Goal: Communication & Community: Share content

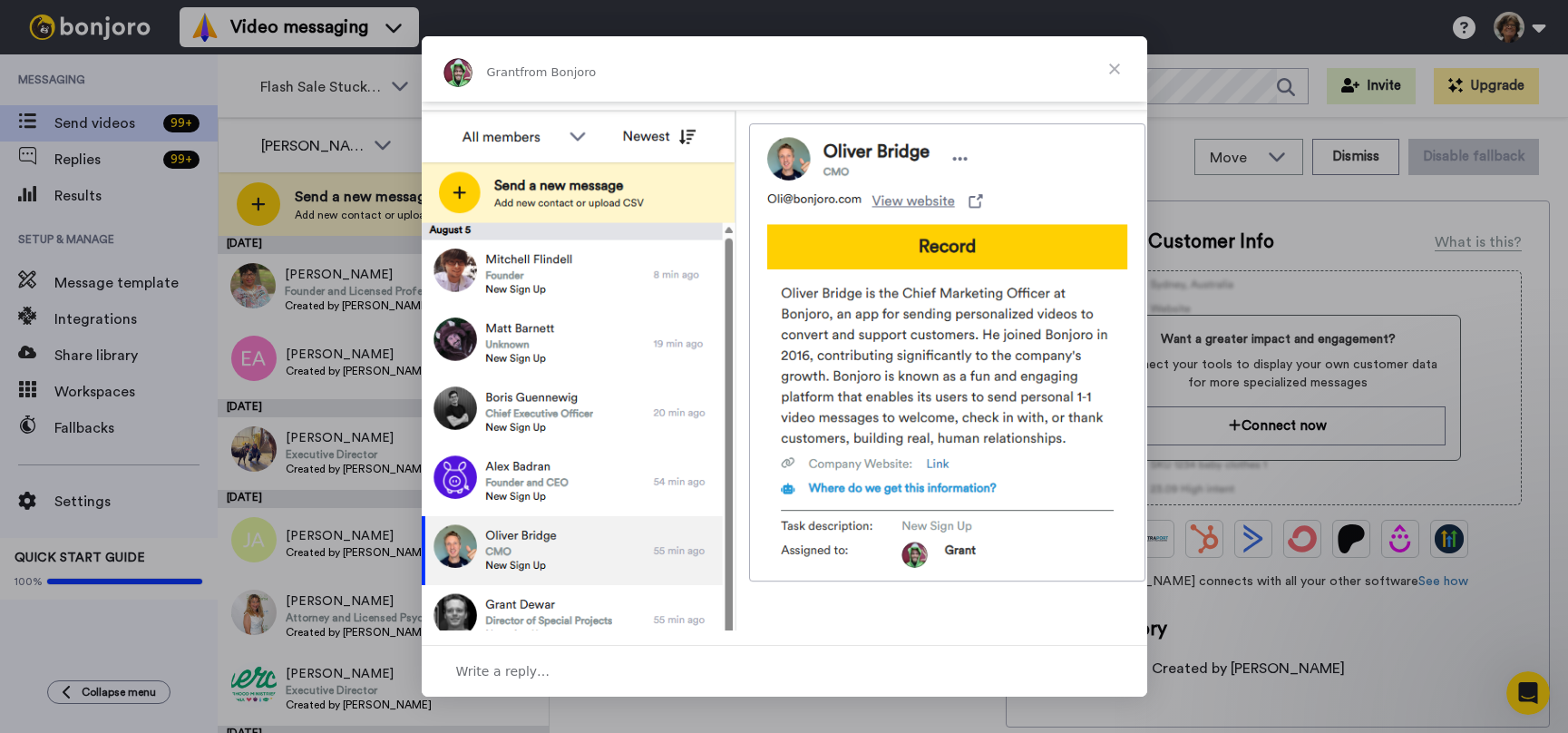
scroll to position [678, 0]
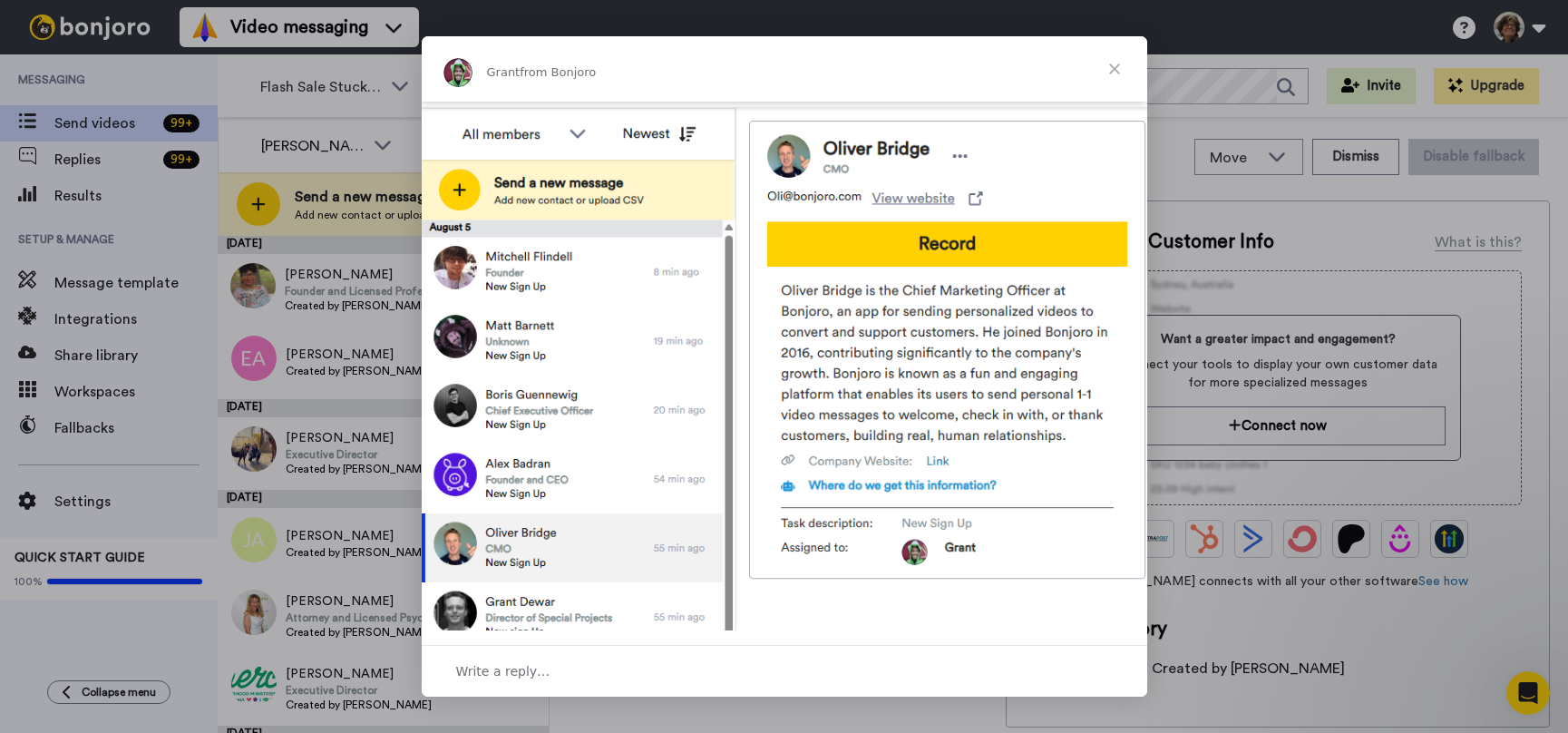
click at [1117, 63] on span "Close" at bounding box center [1115, 69] width 65 height 65
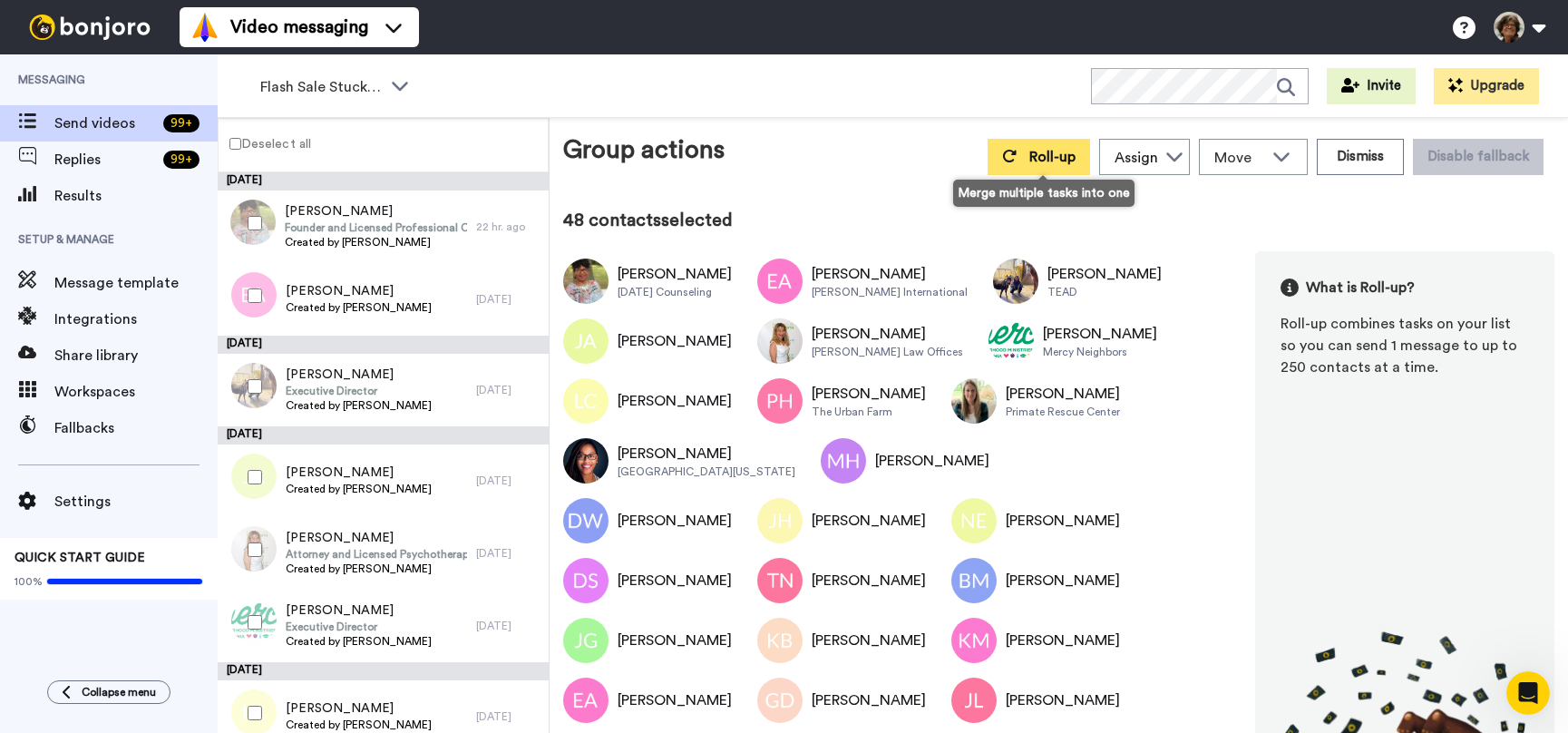
click at [1042, 155] on span "Roll-up" at bounding box center [1053, 157] width 46 height 15
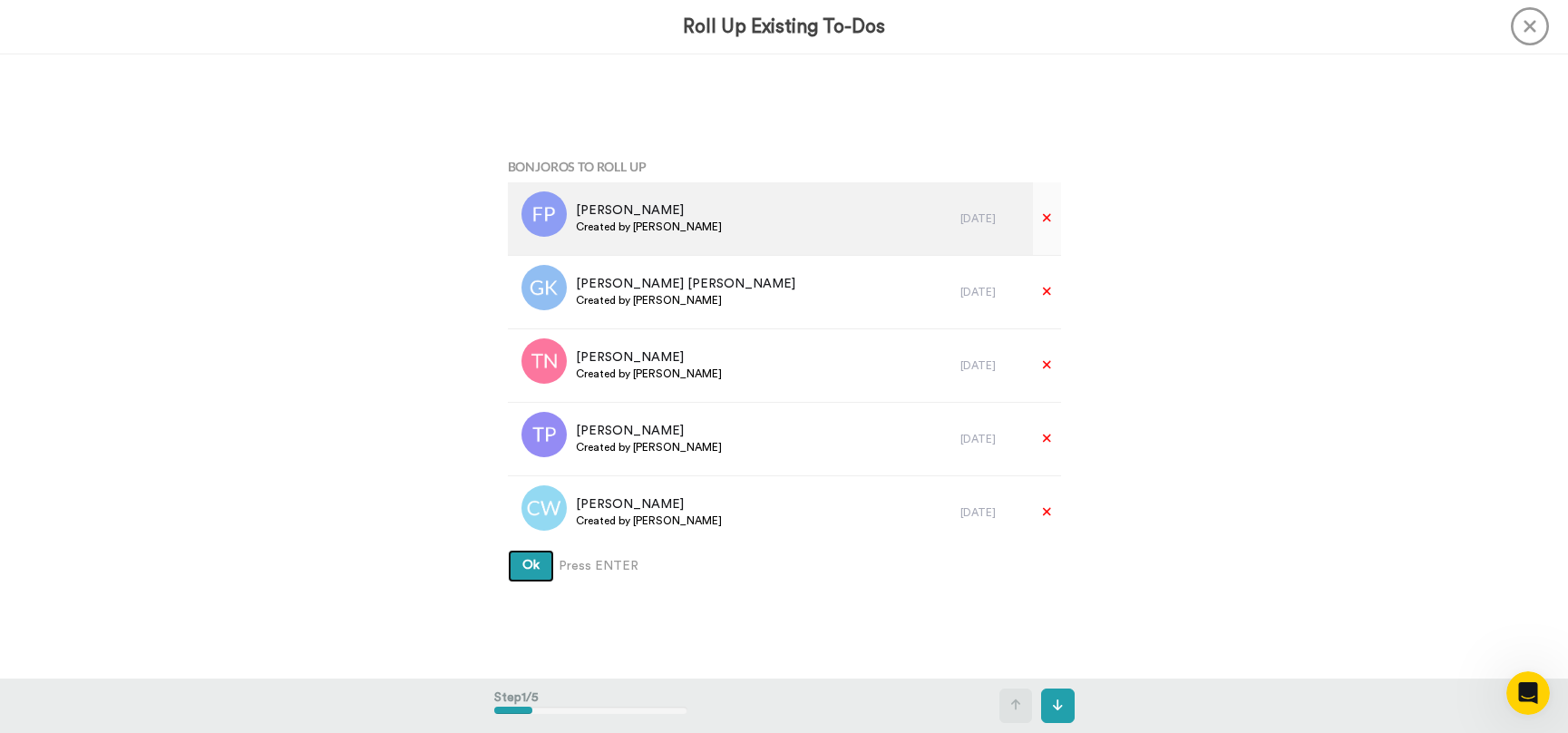
click at [508, 550] on button "Ok" at bounding box center [530, 566] width 46 height 33
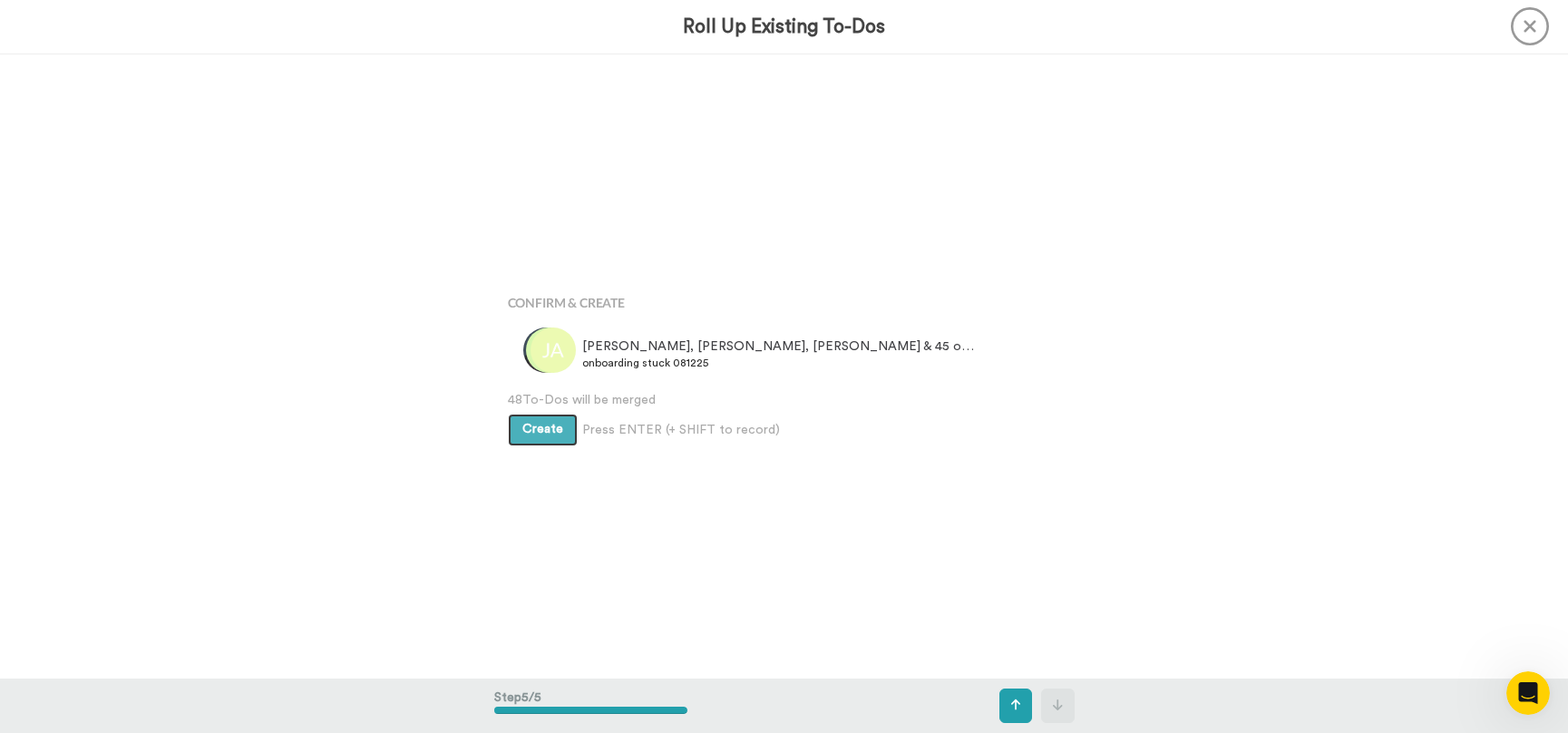
scroll to position [2498, 0]
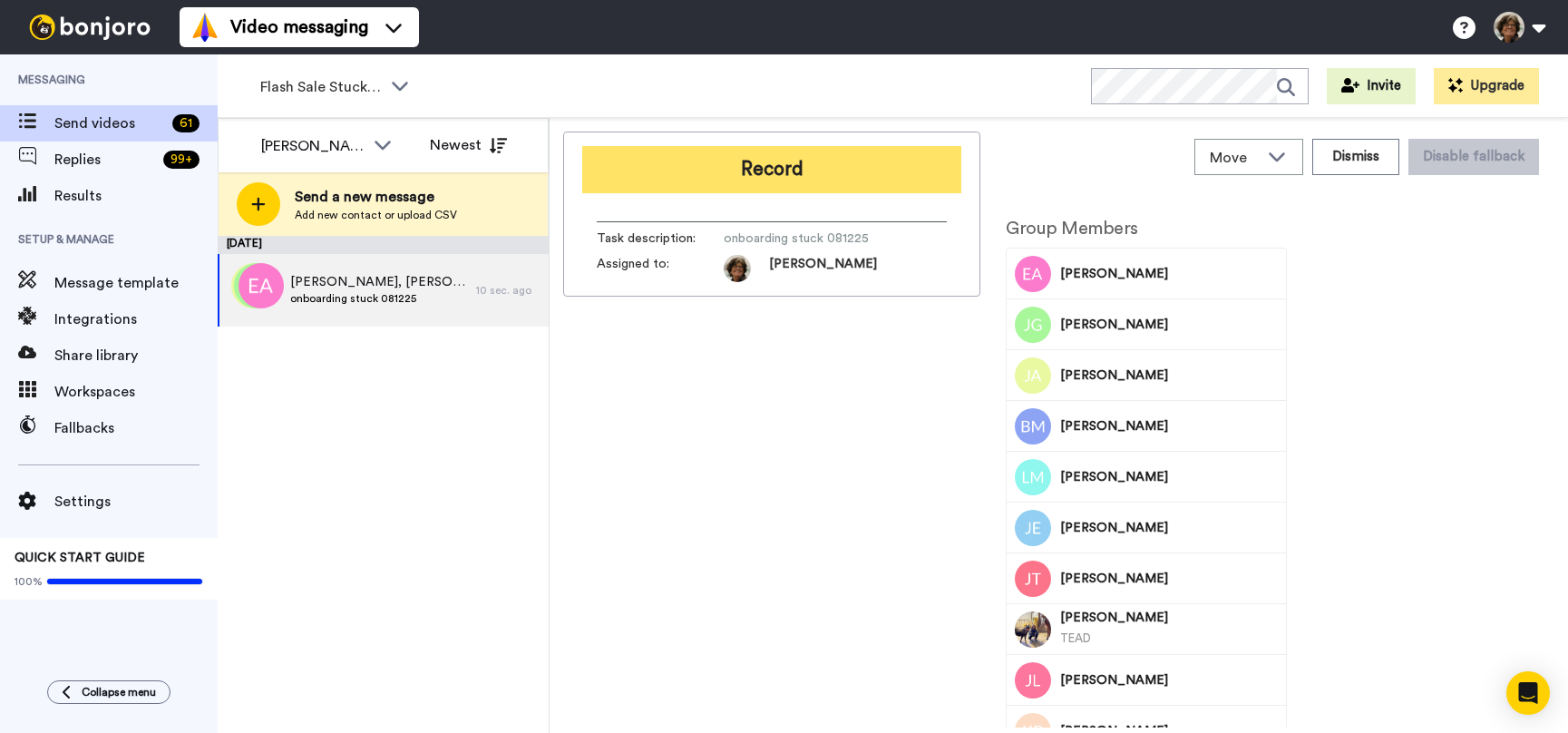
click at [783, 167] on button "Record" at bounding box center [772, 169] width 379 height 47
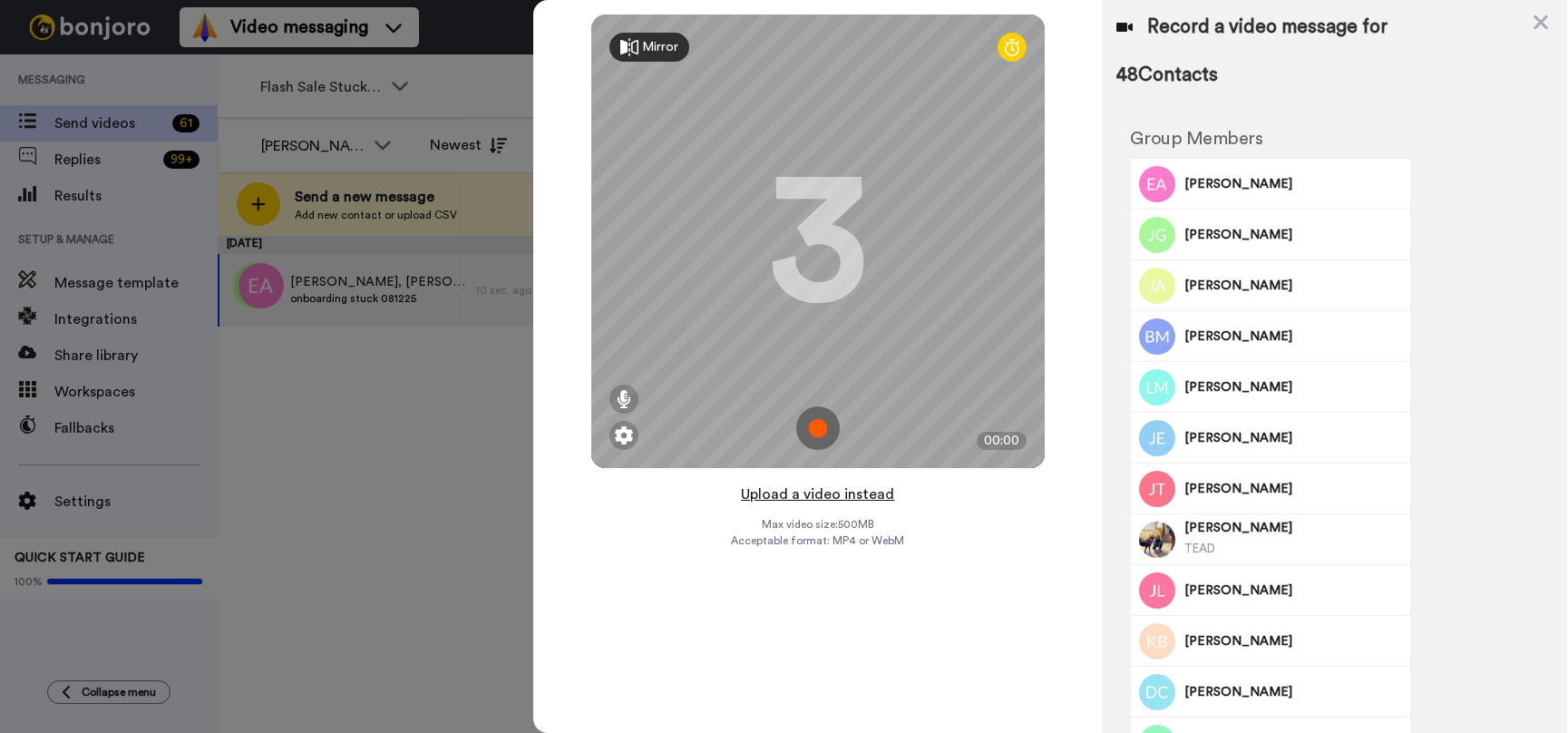
click at [804, 496] on button "Upload a video instead" at bounding box center [817, 495] width 165 height 24
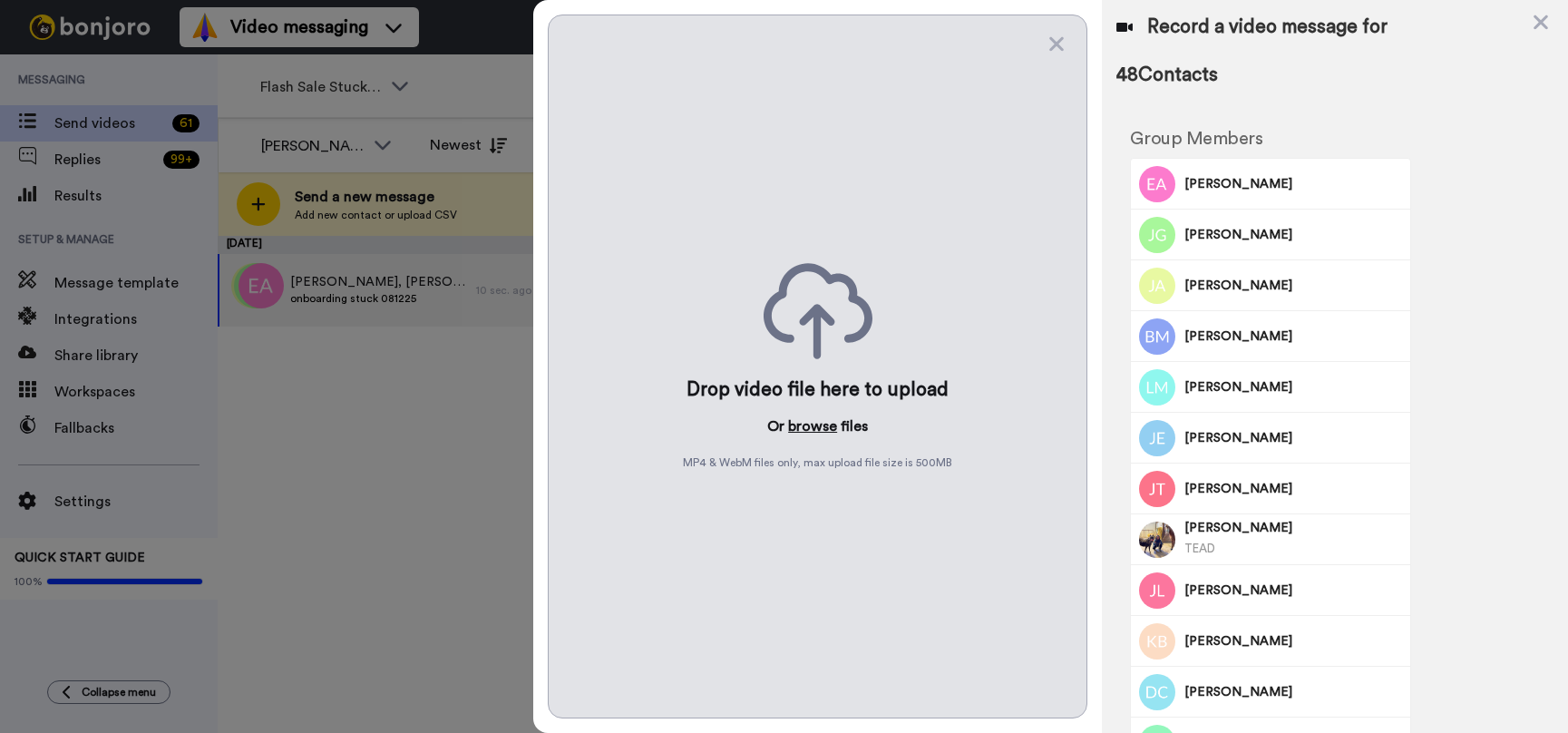
click at [809, 427] on button "browse" at bounding box center [813, 427] width 49 height 22
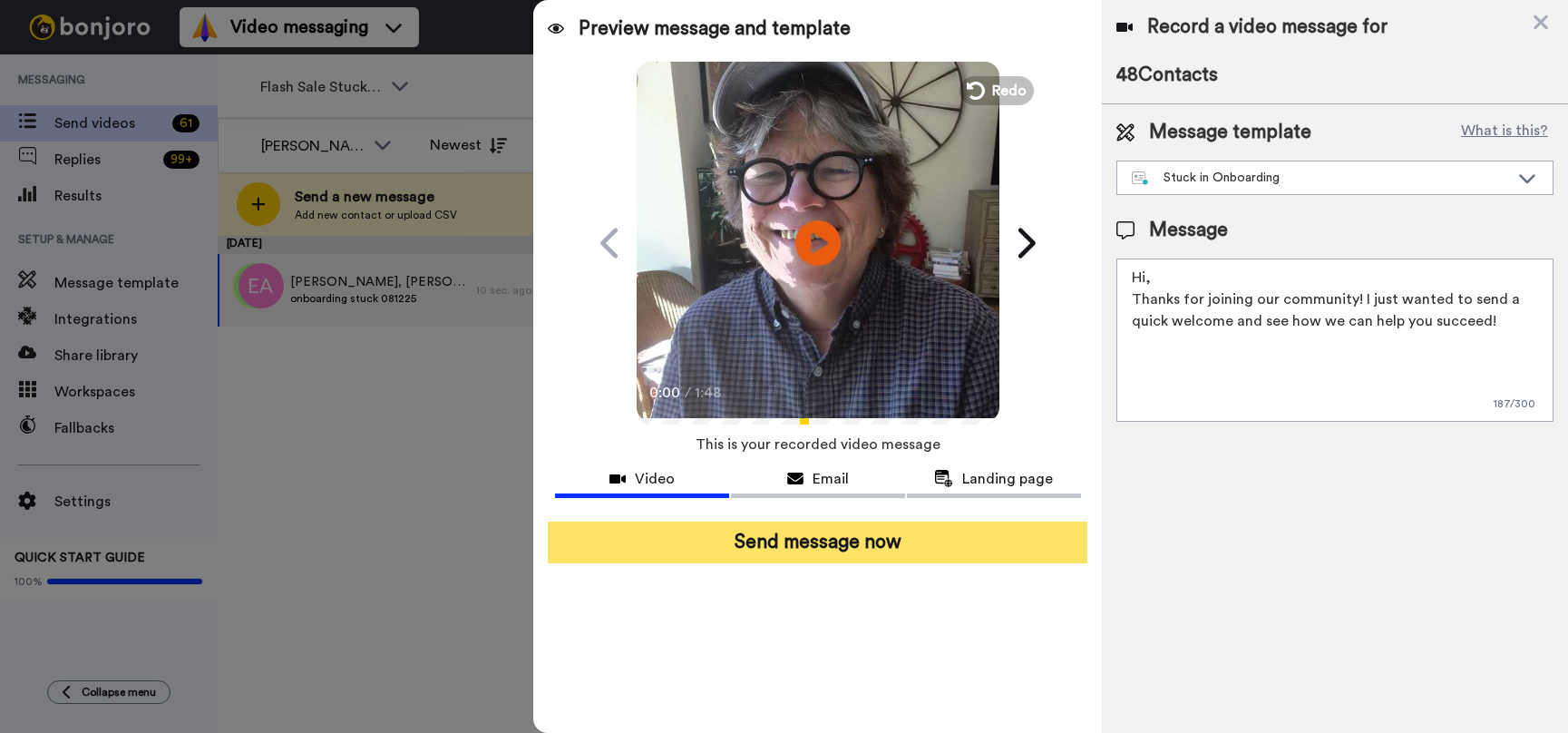
click at [794, 541] on button "Send message now" at bounding box center [818, 542] width 541 height 41
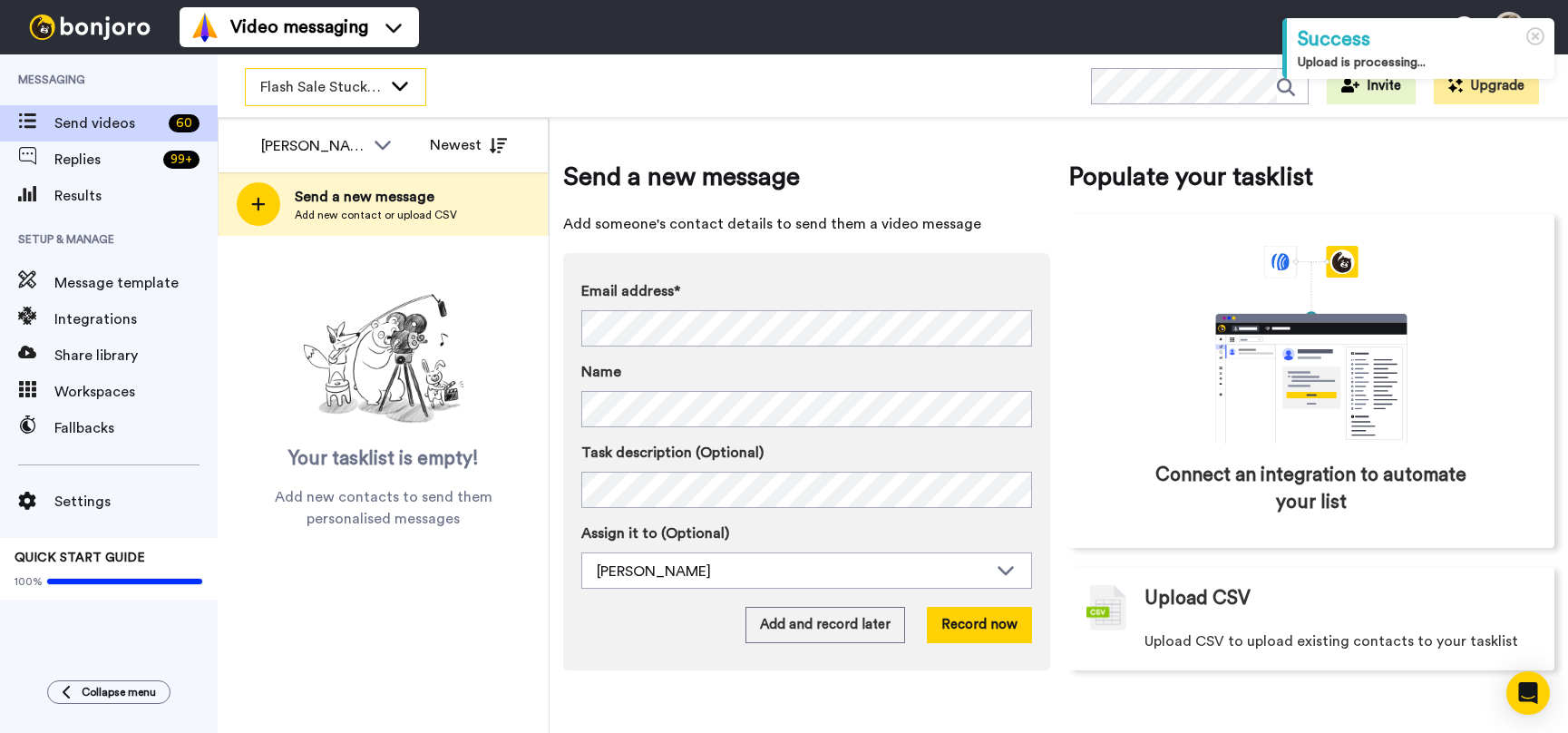
click at [375, 87] on span "Flash Sale Stuck Members" at bounding box center [320, 87] width 121 height 22
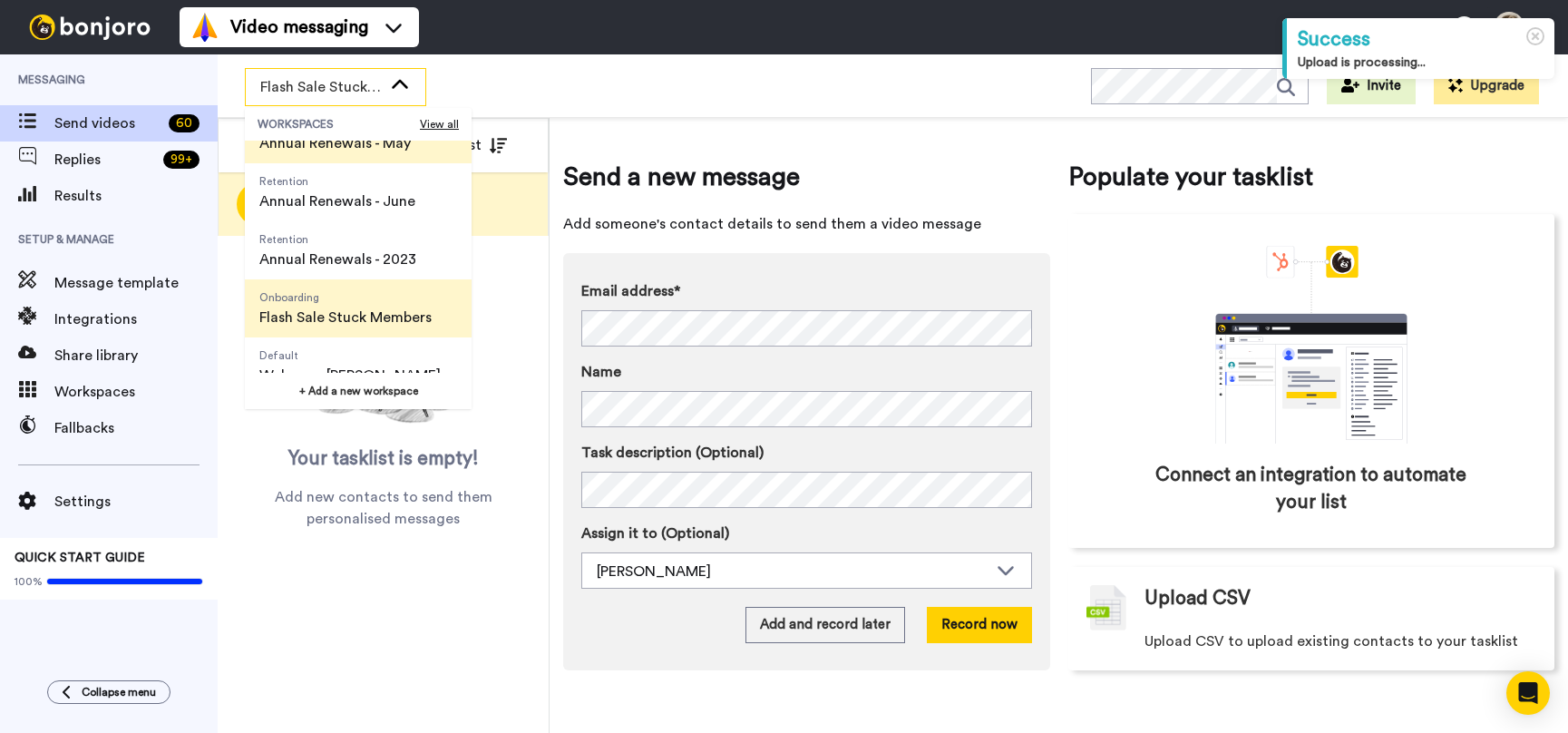
scroll to position [638, 0]
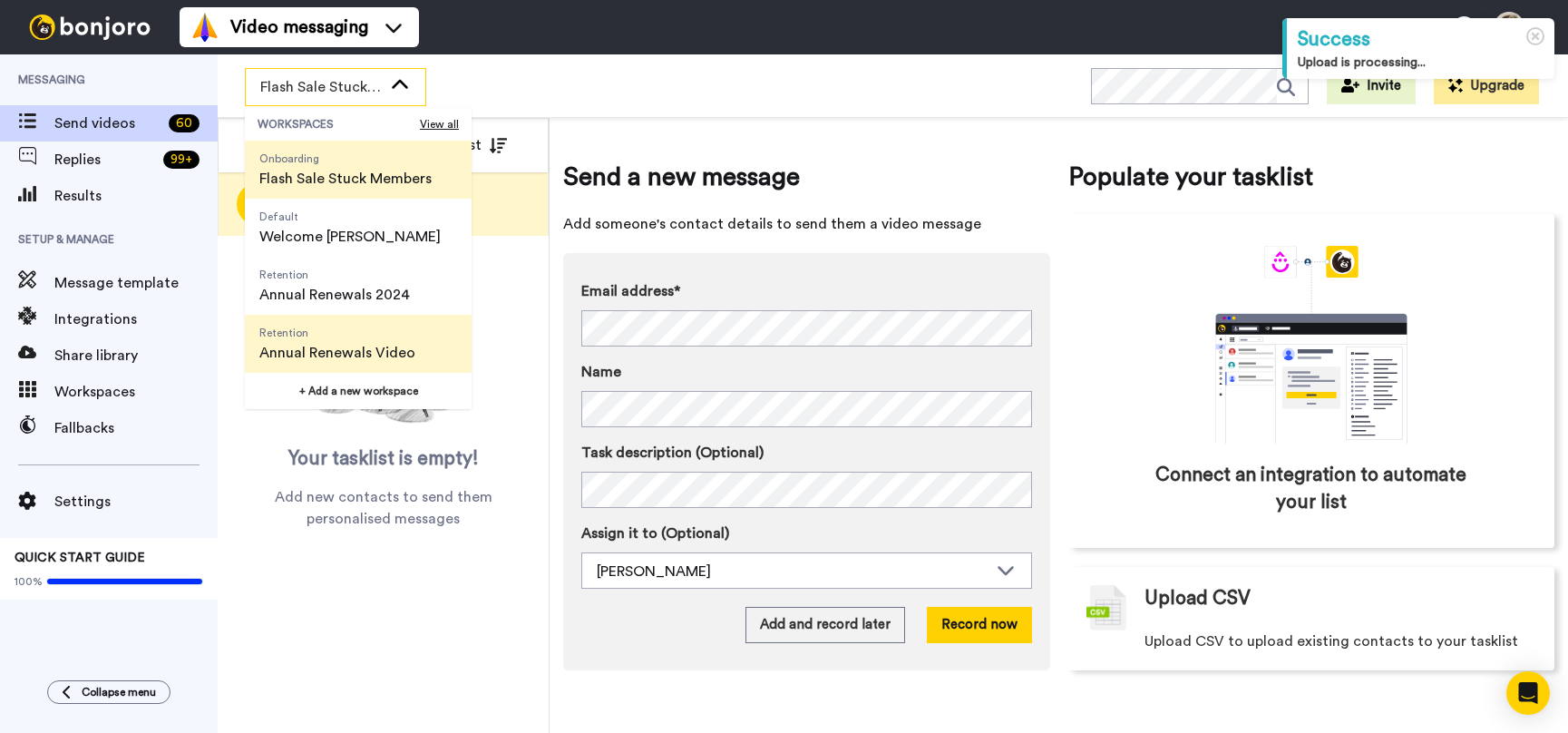
click at [339, 357] on span "Annual Renewals Video" at bounding box center [337, 353] width 156 height 22
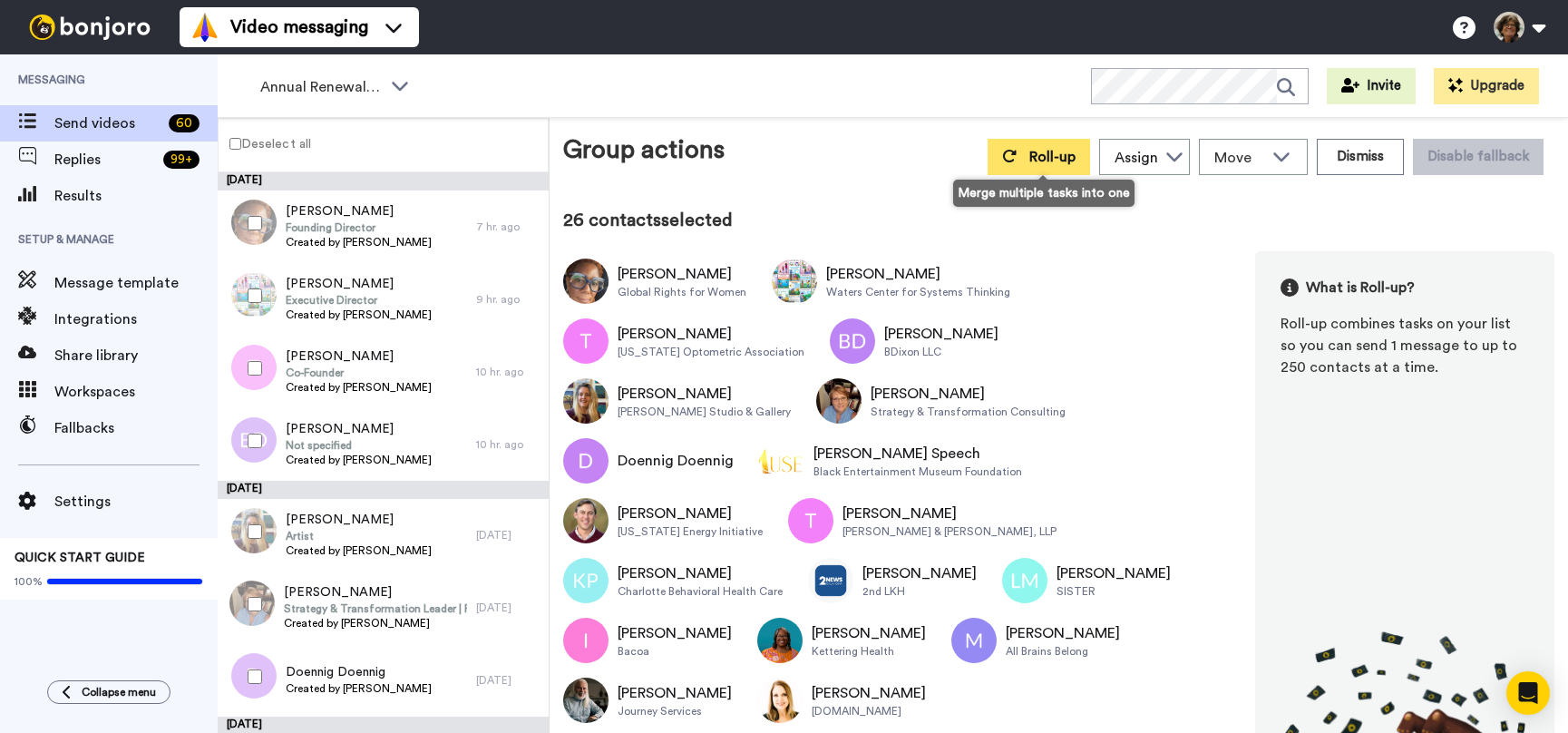
click at [1047, 156] on span "Roll-up" at bounding box center [1053, 157] width 46 height 15
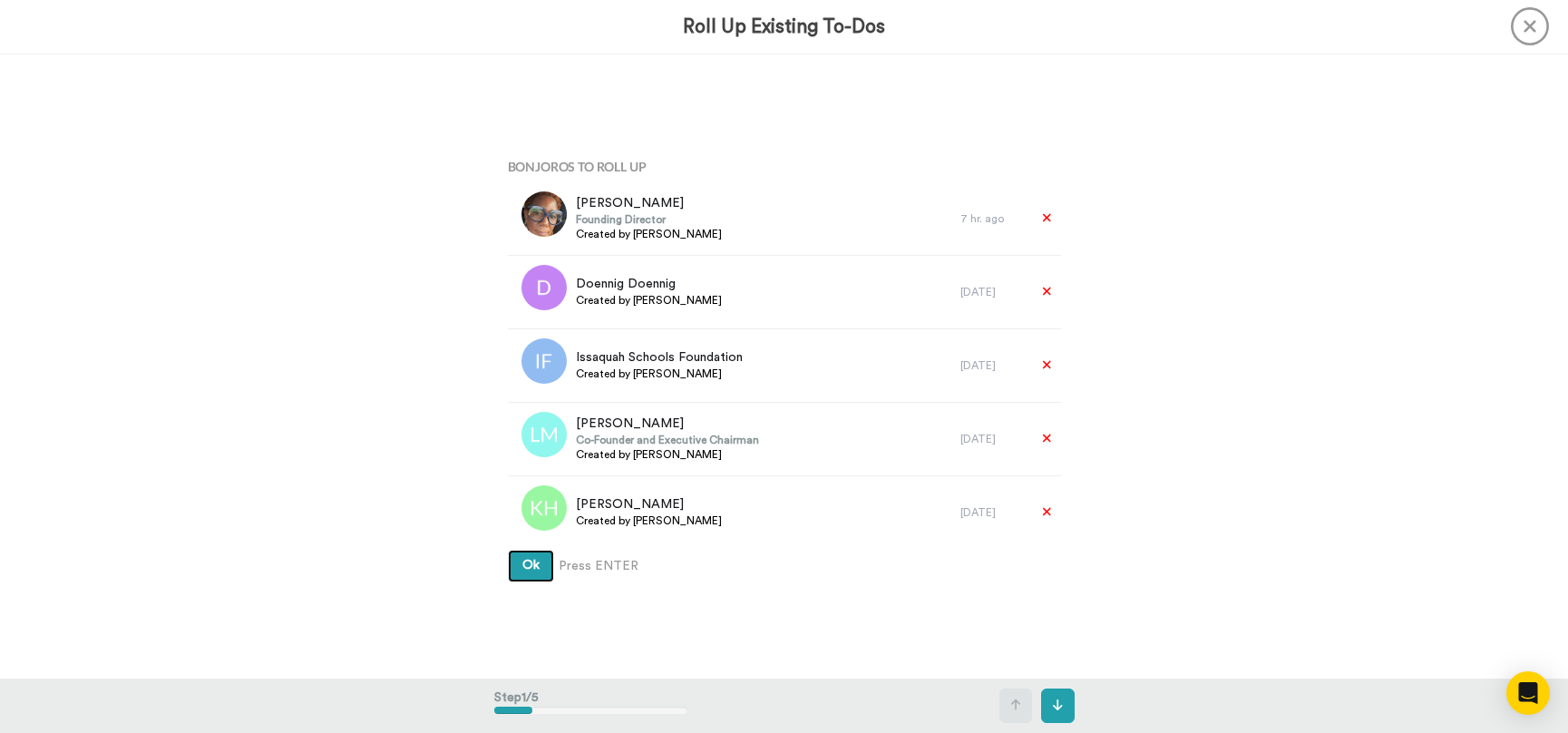
click at [508, 550] on button "Ok" at bounding box center [530, 566] width 46 height 33
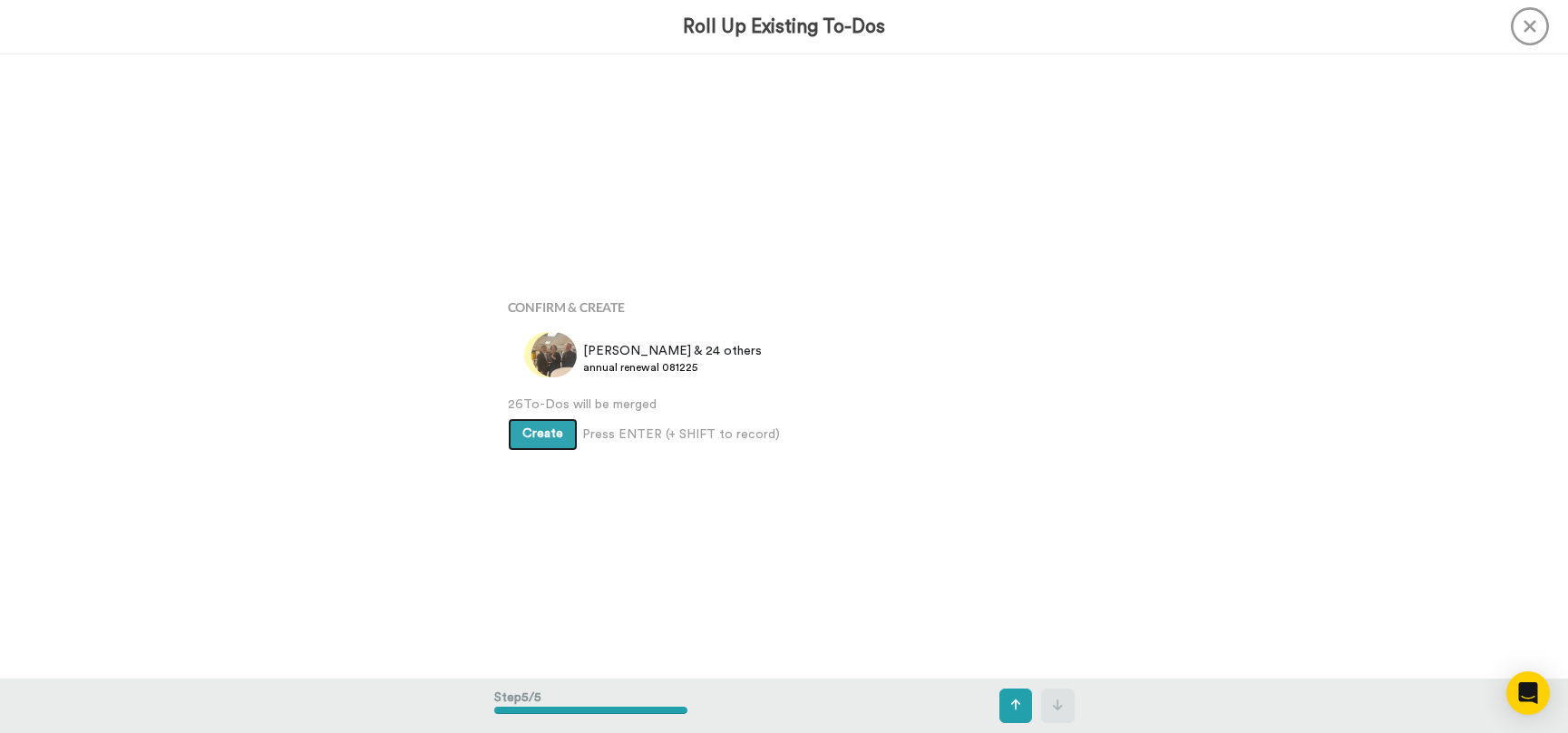
scroll to position [2498, 0]
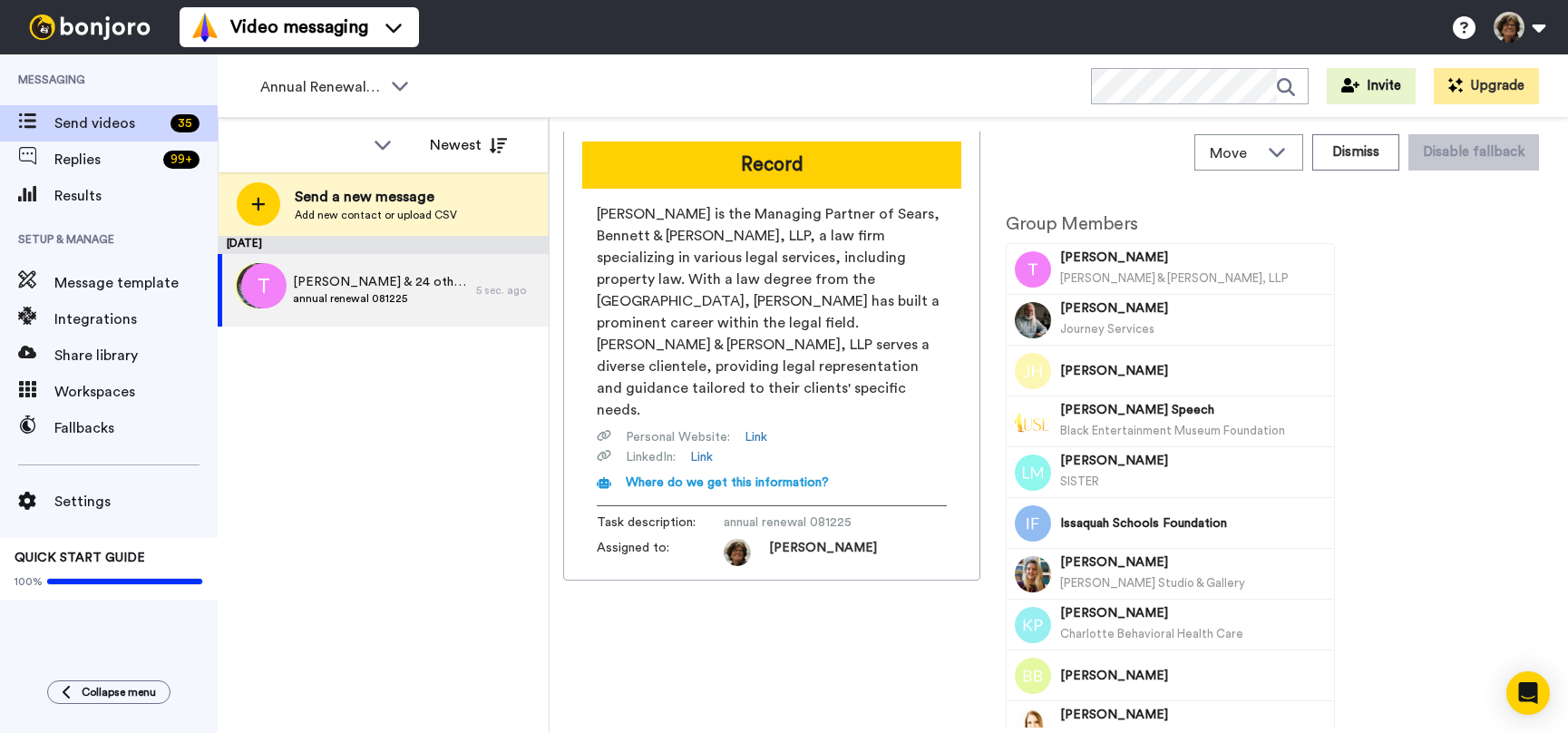
scroll to position [6, 0]
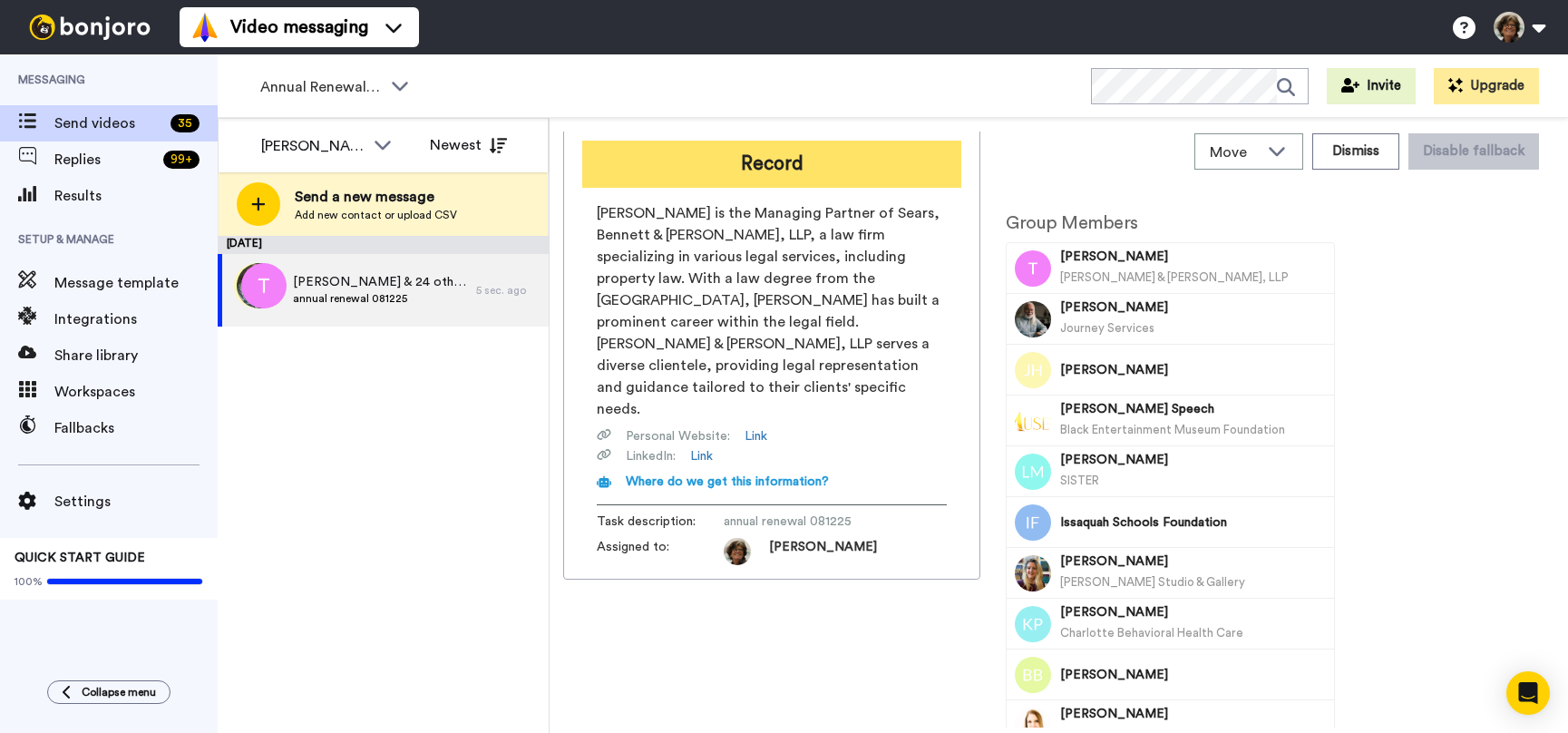
click at [839, 170] on button "Record" at bounding box center [772, 165] width 379 height 47
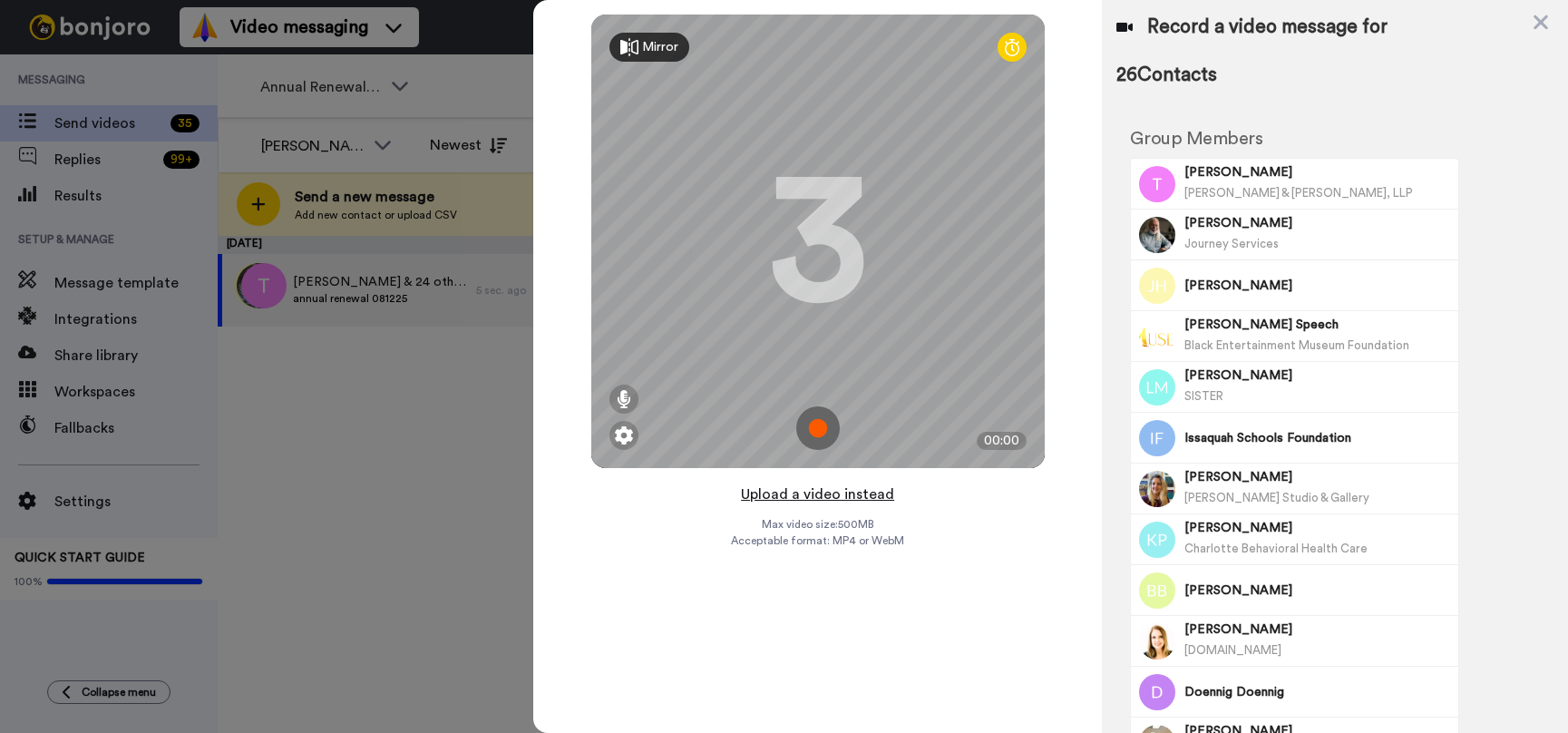
click at [812, 498] on button "Upload a video instead" at bounding box center [817, 495] width 165 height 24
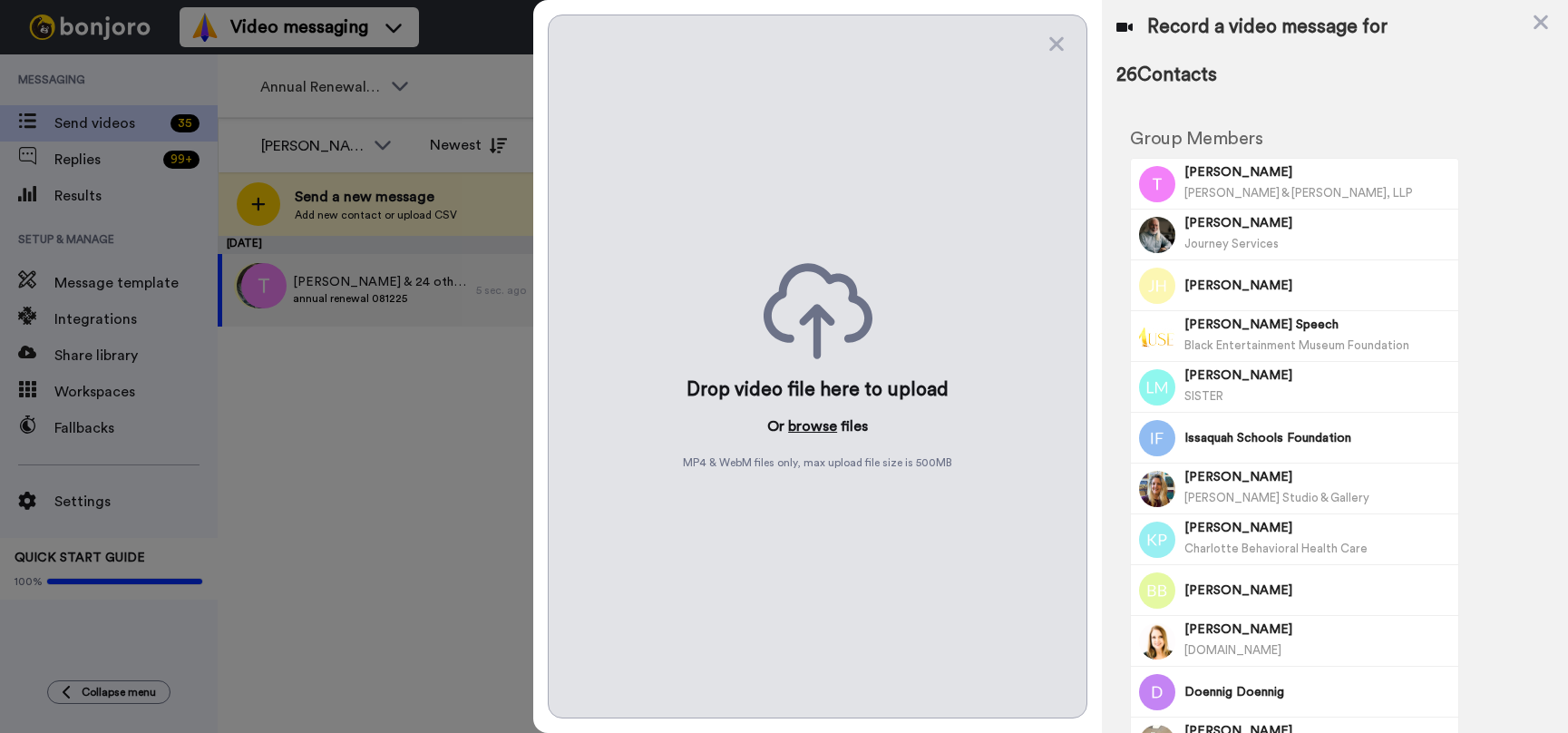
click at [810, 428] on button "browse" at bounding box center [813, 427] width 49 height 22
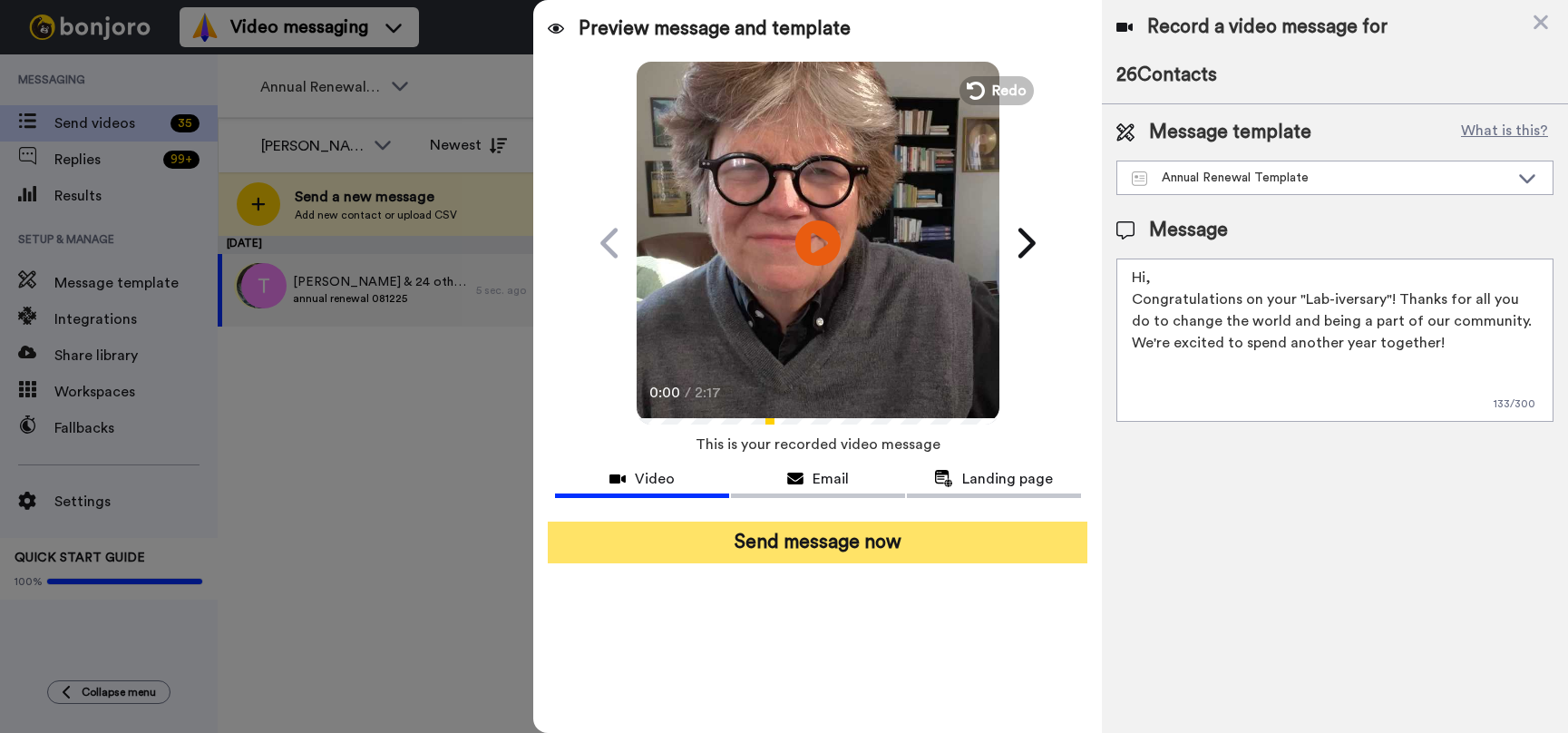
click at [852, 540] on button "Send message now" at bounding box center [818, 542] width 541 height 41
